Goal: Communication & Community: Answer question/provide support

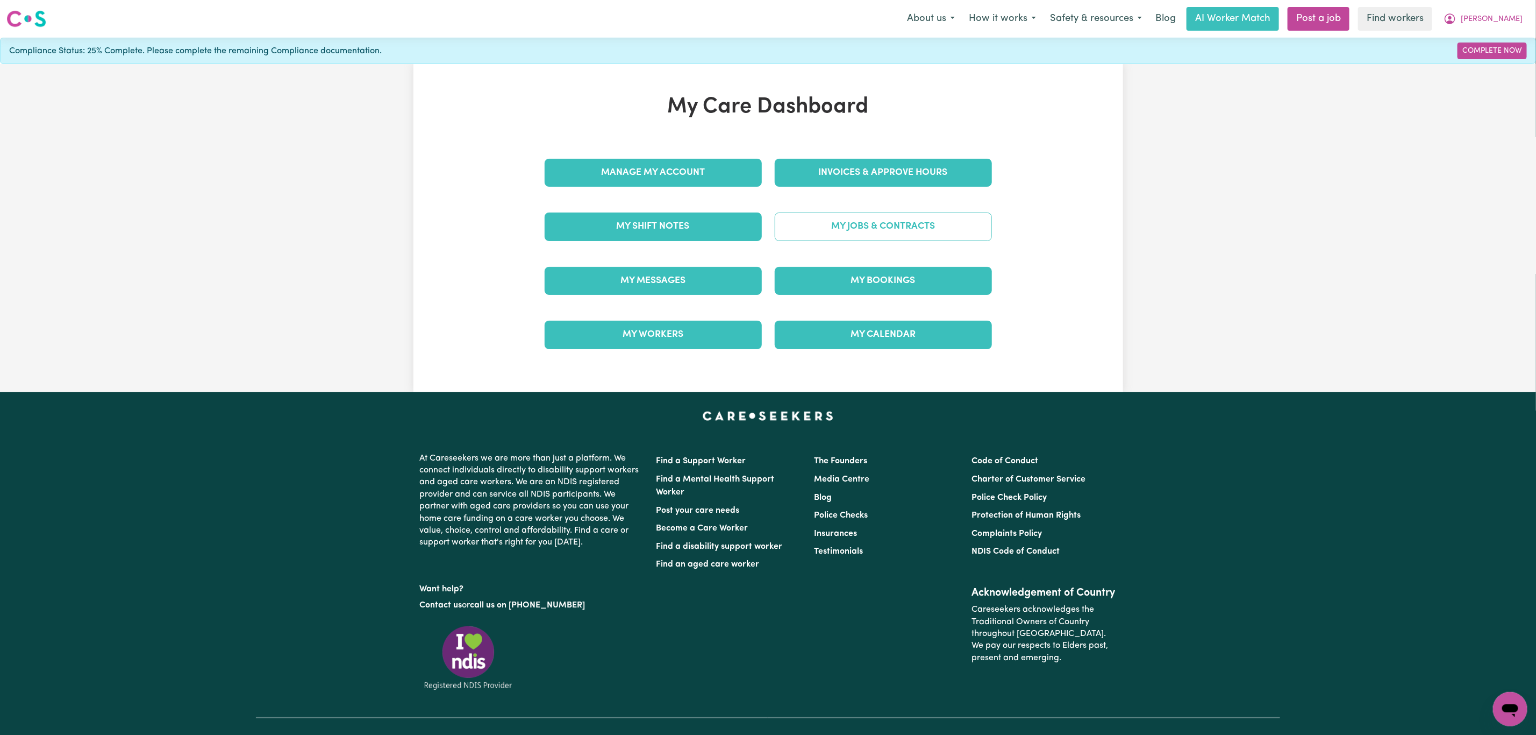
click at [829, 224] on link "My Jobs & Contracts" at bounding box center [883, 226] width 217 height 28
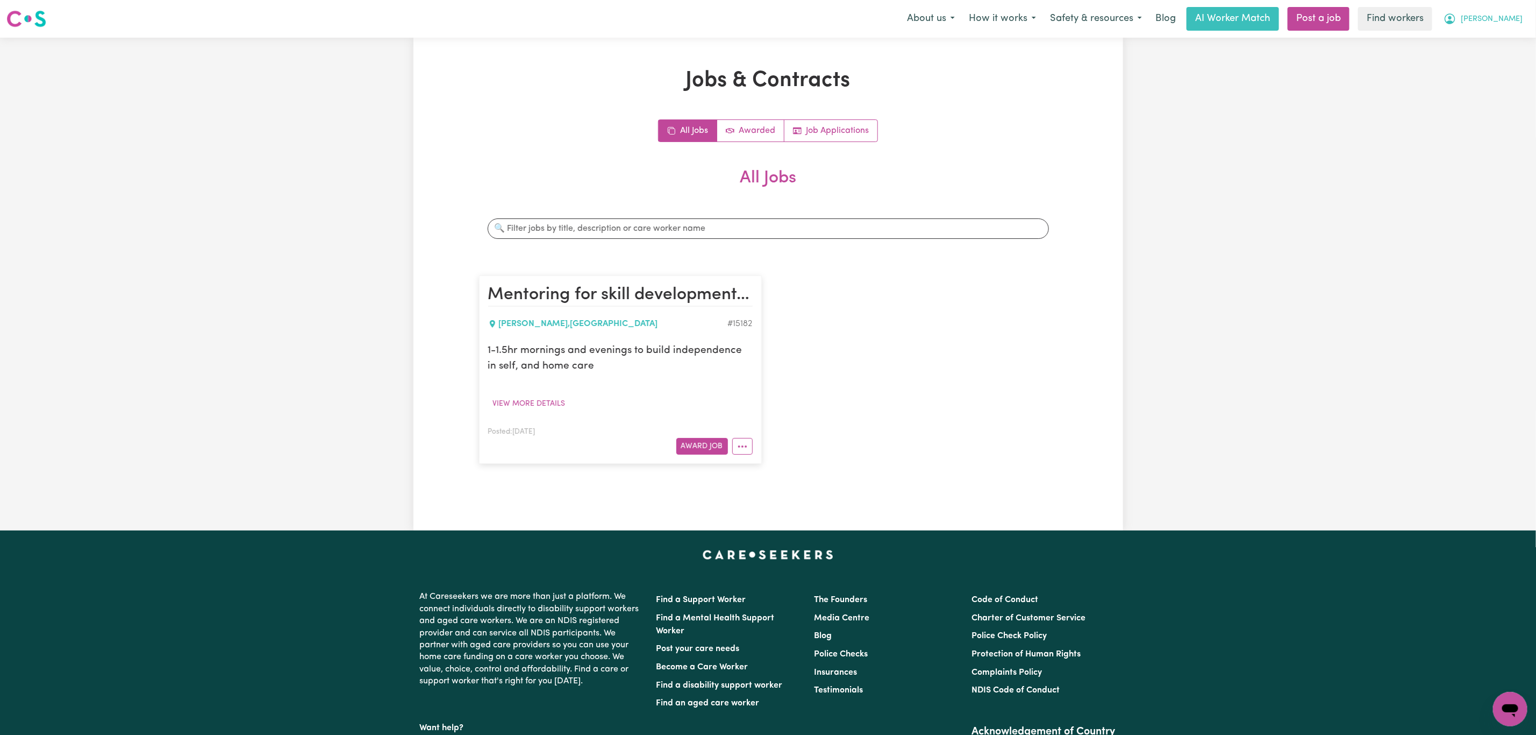
click at [1499, 18] on span "[PERSON_NAME]" at bounding box center [1492, 19] width 62 height 12
click at [1468, 47] on link "My Dashboard" at bounding box center [1486, 42] width 85 height 20
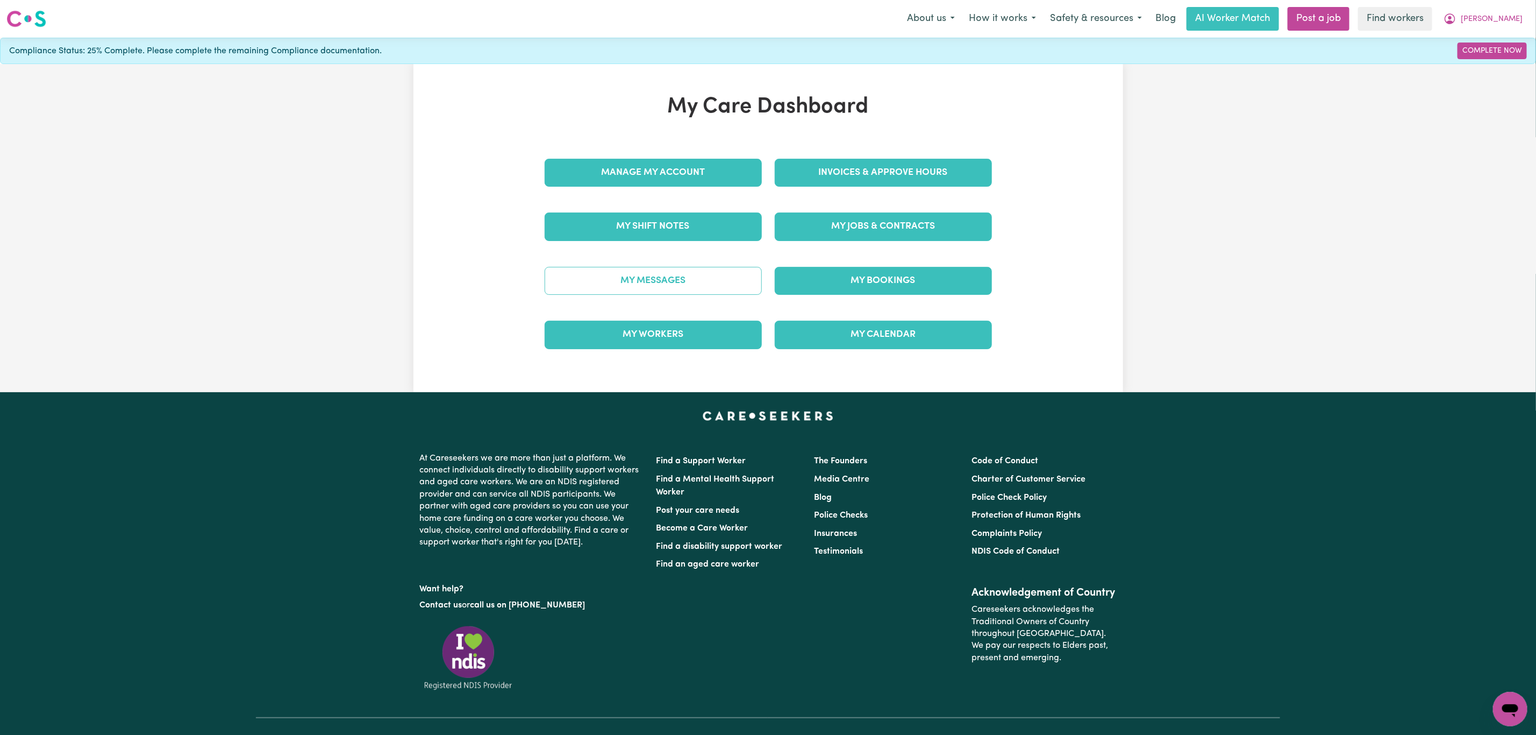
click at [655, 290] on link "My Messages" at bounding box center [653, 281] width 217 height 28
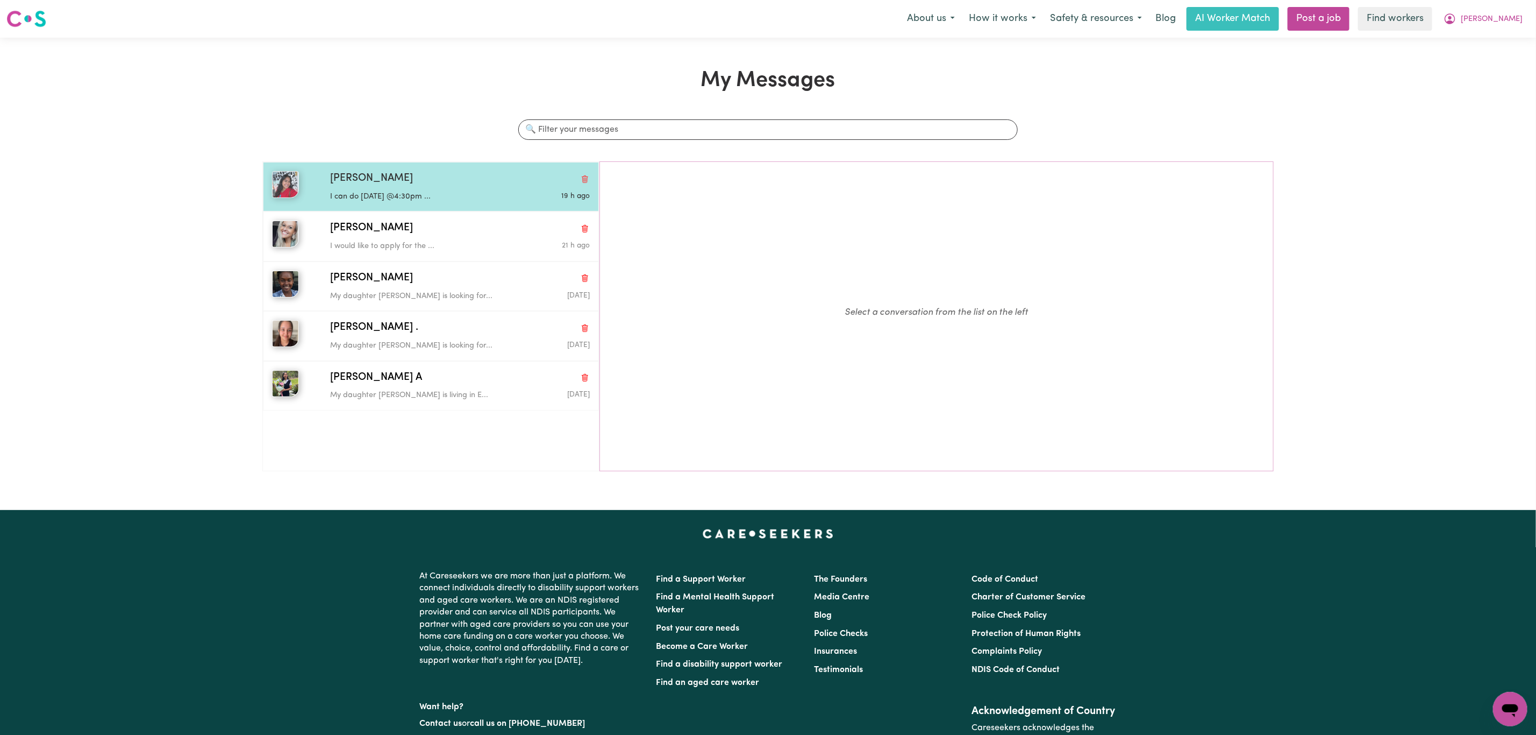
click at [365, 189] on div "I can do [DATE] @4:30pm ..." at bounding box center [416, 195] width 173 height 16
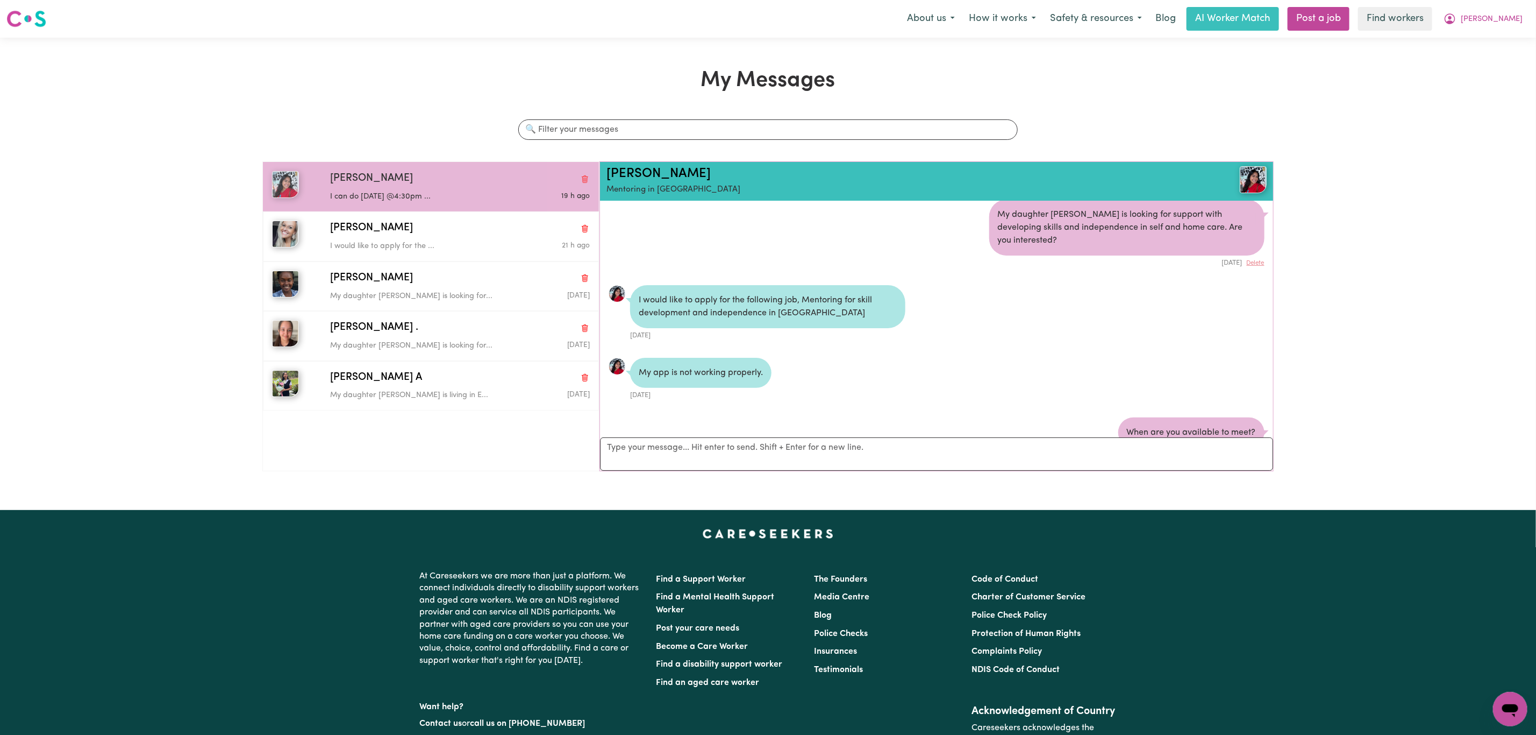
scroll to position [9, 0]
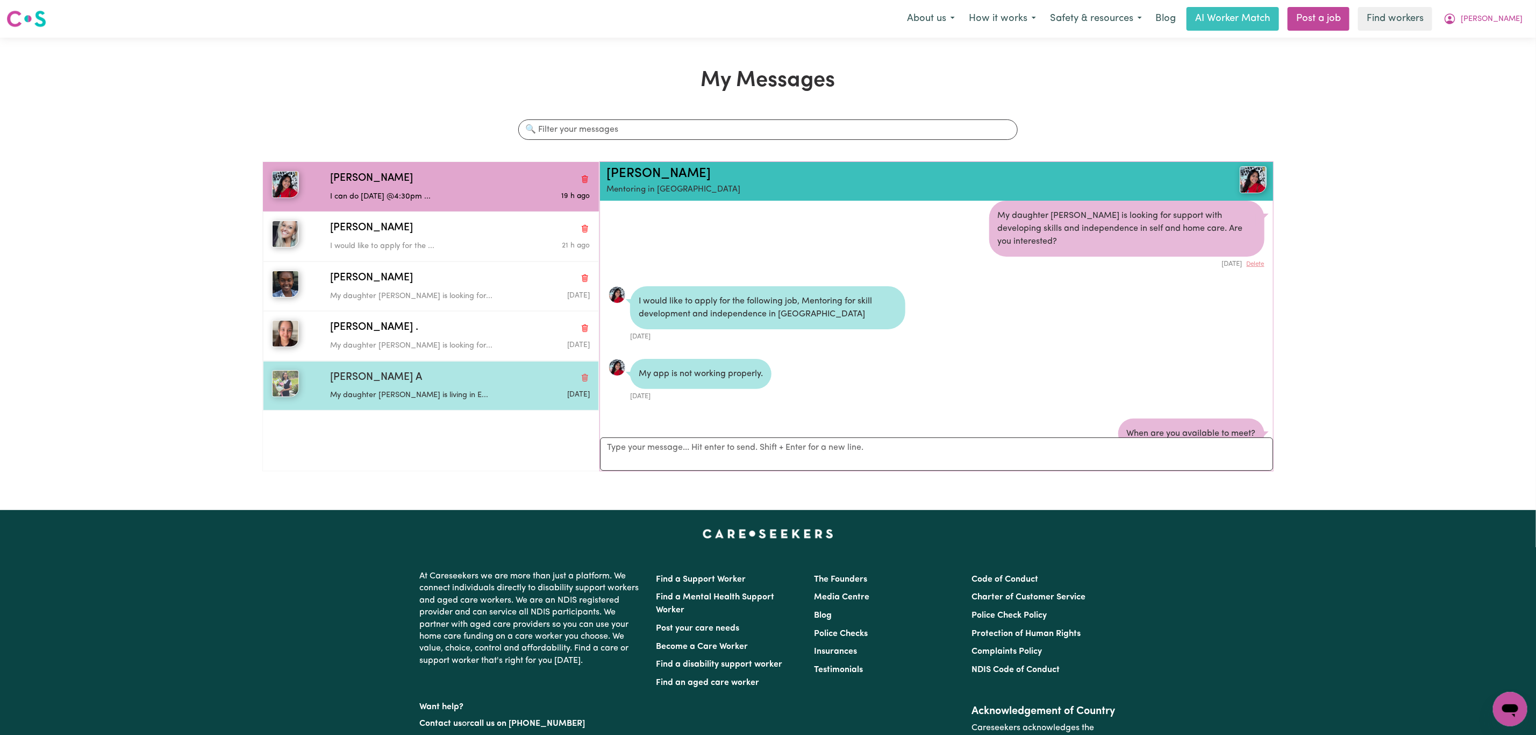
click at [386, 401] on p "My daughter [PERSON_NAME] is living in E..." at bounding box center [416, 395] width 173 height 12
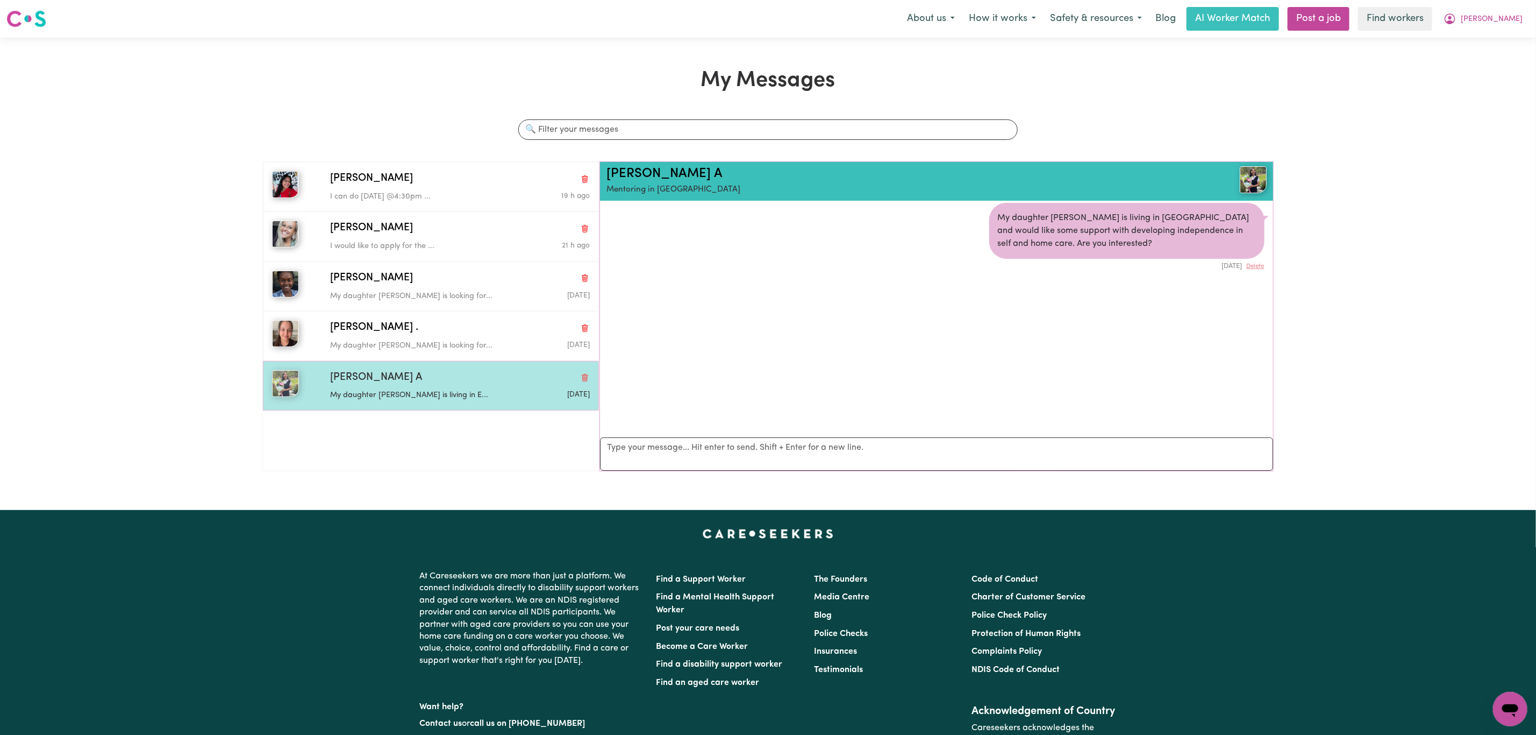
scroll to position [7, 0]
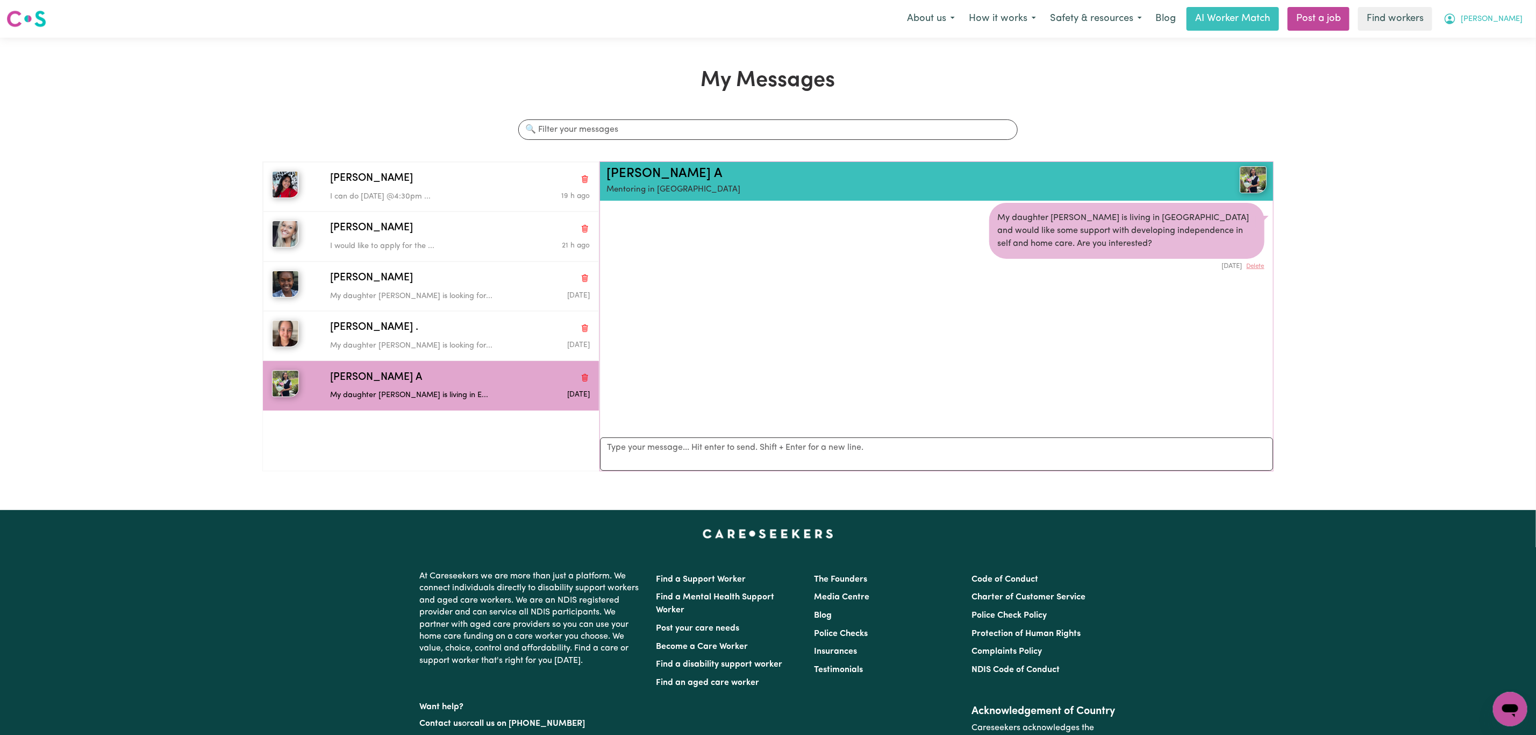
click at [1499, 16] on span "[PERSON_NAME]" at bounding box center [1492, 19] width 62 height 12
click at [1473, 42] on link "My Dashboard" at bounding box center [1486, 42] width 85 height 20
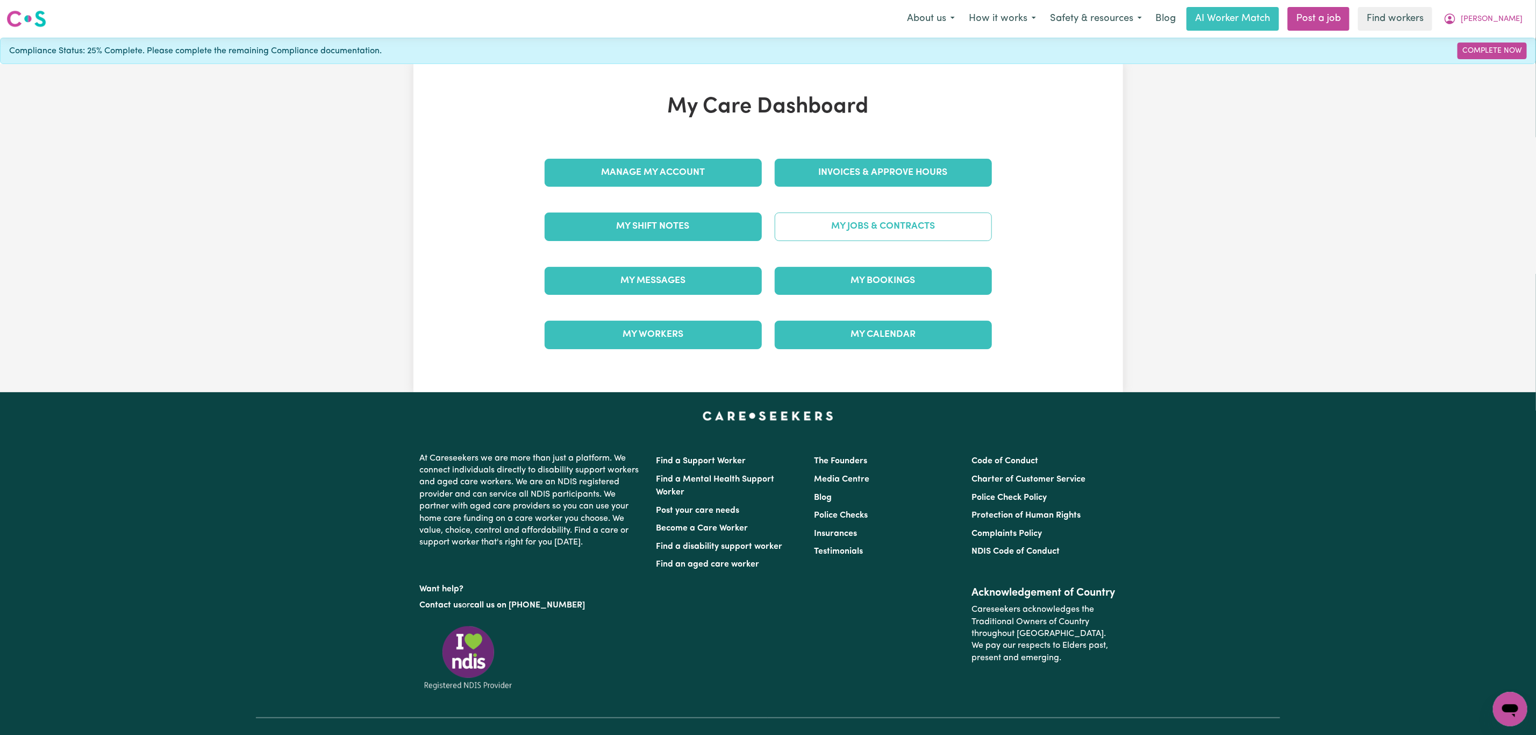
click at [935, 222] on link "My Jobs & Contracts" at bounding box center [883, 226] width 217 height 28
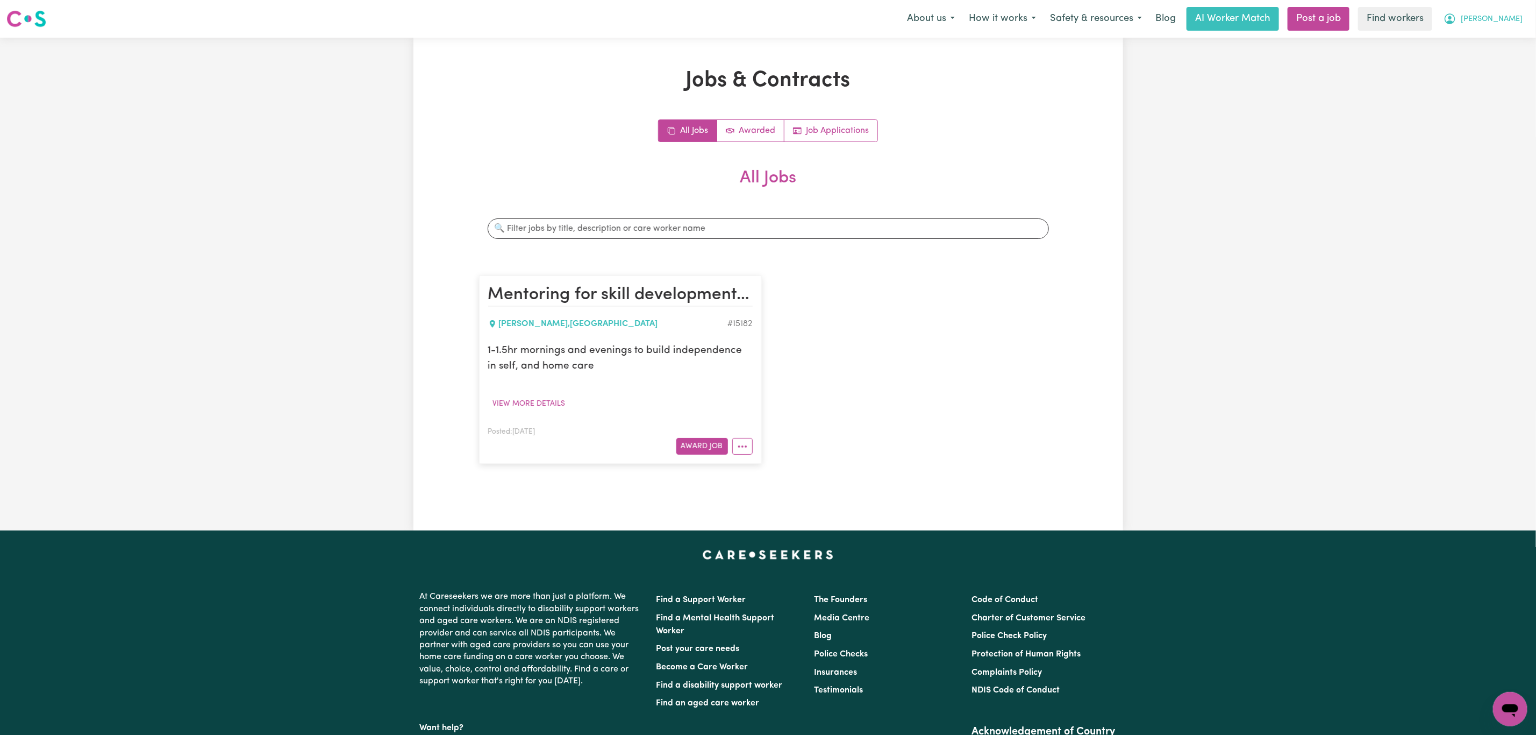
click at [1507, 11] on button "[PERSON_NAME]" at bounding box center [1483, 19] width 93 height 23
click at [1483, 60] on link "Logout" at bounding box center [1486, 62] width 85 height 20
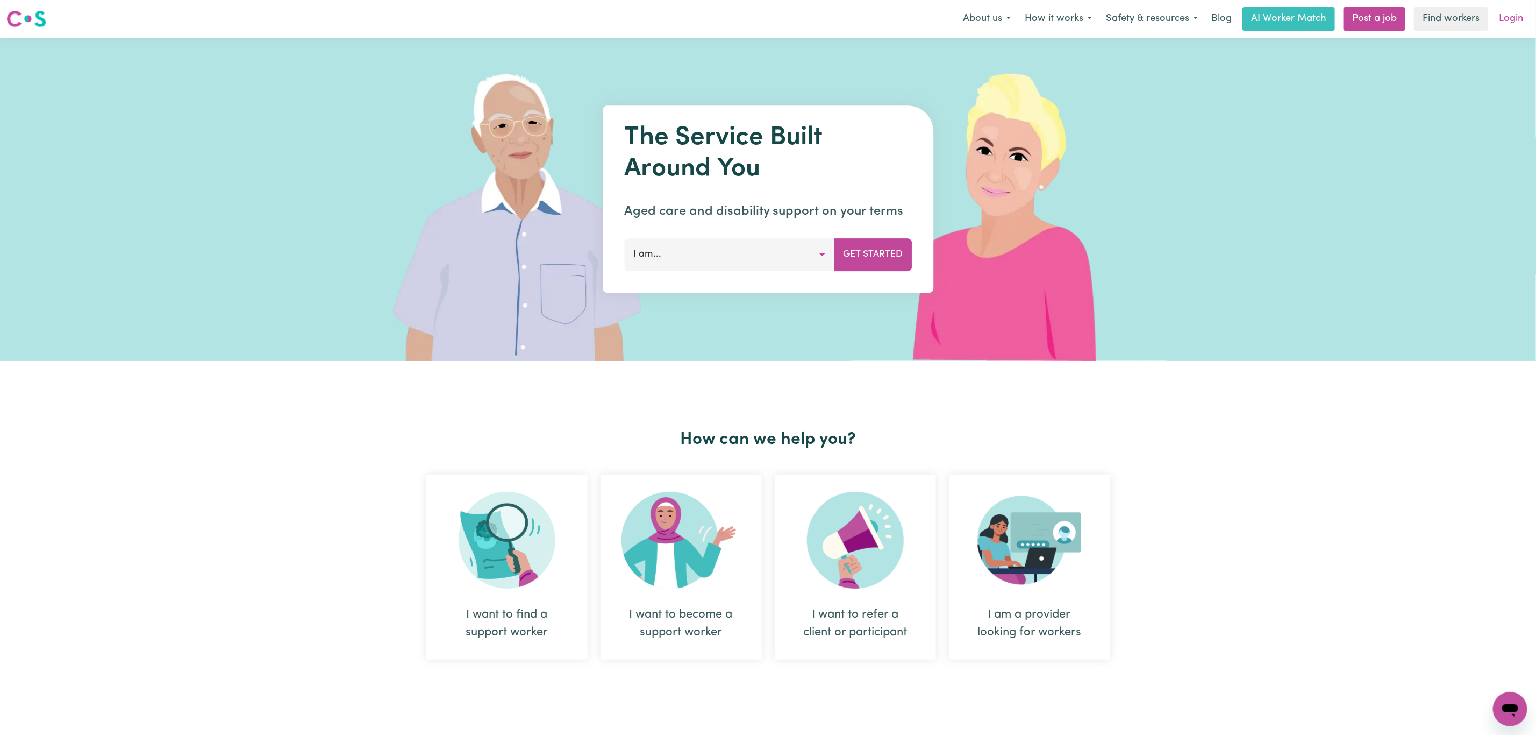
click at [1507, 18] on link "Login" at bounding box center [1511, 19] width 37 height 24
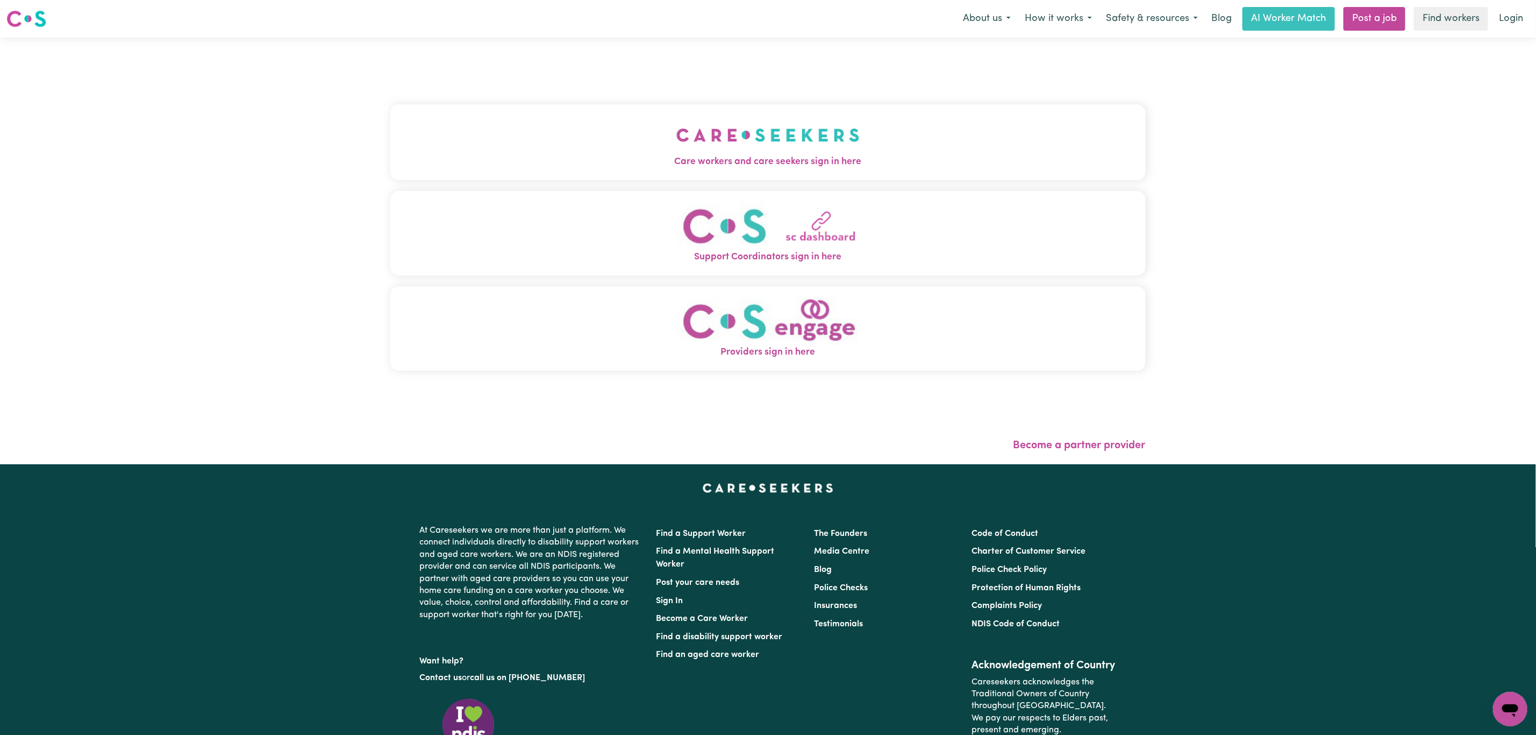
click at [639, 173] on button "Care workers and care seekers sign in here" at bounding box center [768, 141] width 756 height 75
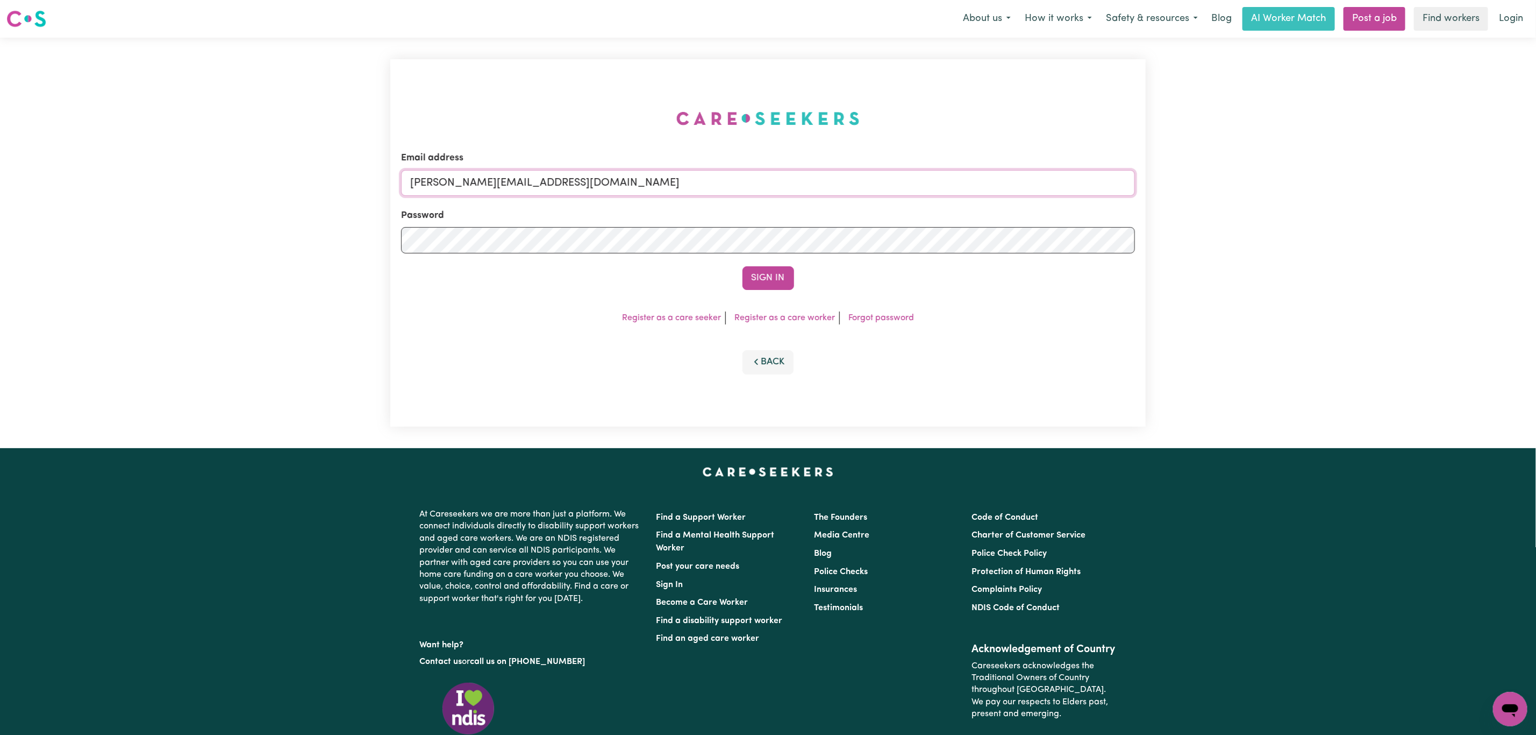
click at [552, 182] on input "[PERSON_NAME][EMAIL_ADDRESS][DOMAIN_NAME]" at bounding box center [768, 183] width 734 height 26
drag, startPoint x: 472, startPoint y: 189, endPoint x: 765, endPoint y: 202, distance: 293.9
click at [765, 202] on form "Email address [EMAIL_ADDRESS][PERSON_NAME][DOMAIN_NAME] Password Sign In" at bounding box center [768, 220] width 734 height 139
click at [474, 182] on input "[EMAIL_ADDRESS][DOMAIN_NAME]" at bounding box center [768, 183] width 734 height 26
type input "[EMAIL_ADDRESS][DOMAIN_NAME]"
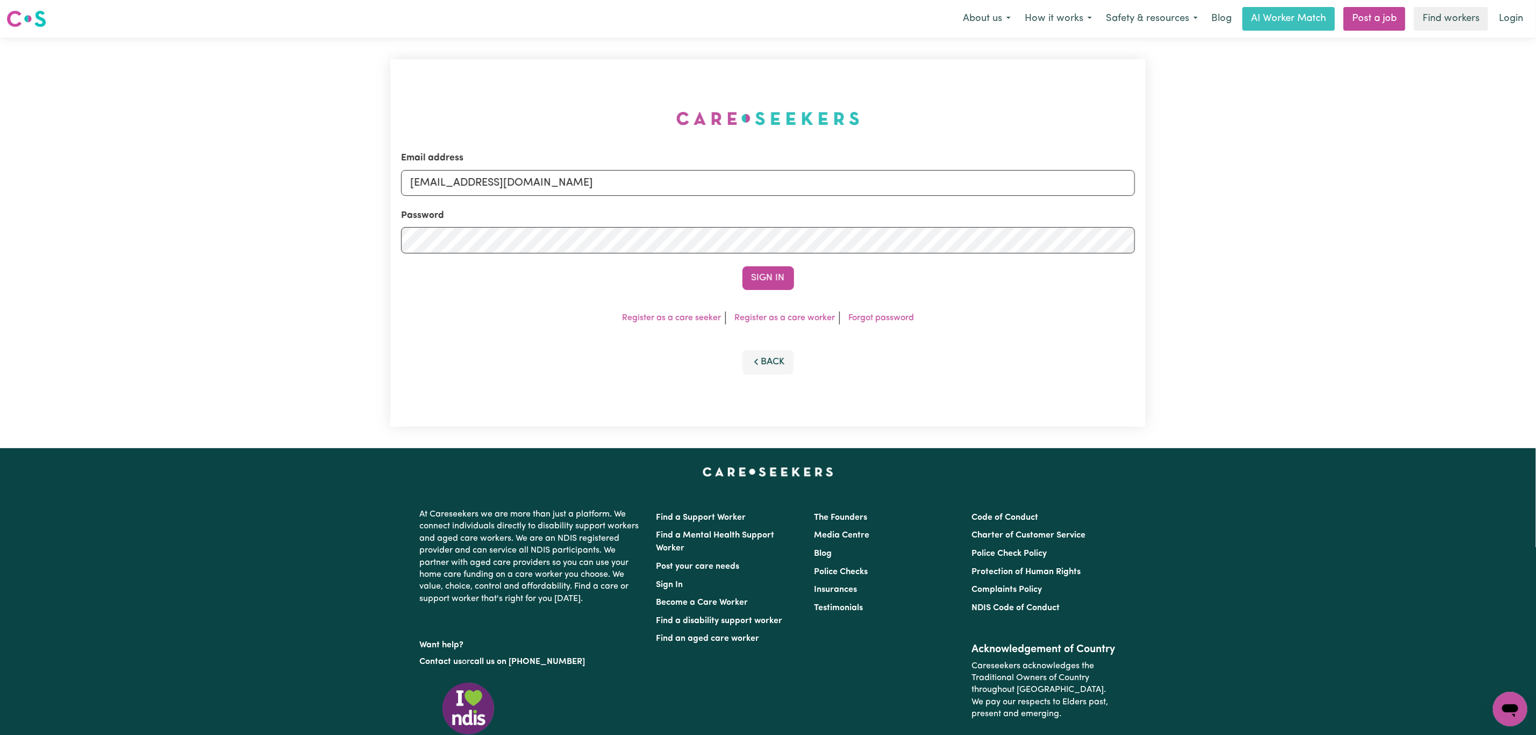
click at [743, 266] on button "Sign In" at bounding box center [769, 278] width 52 height 24
